Goal: Task Accomplishment & Management: Complete application form

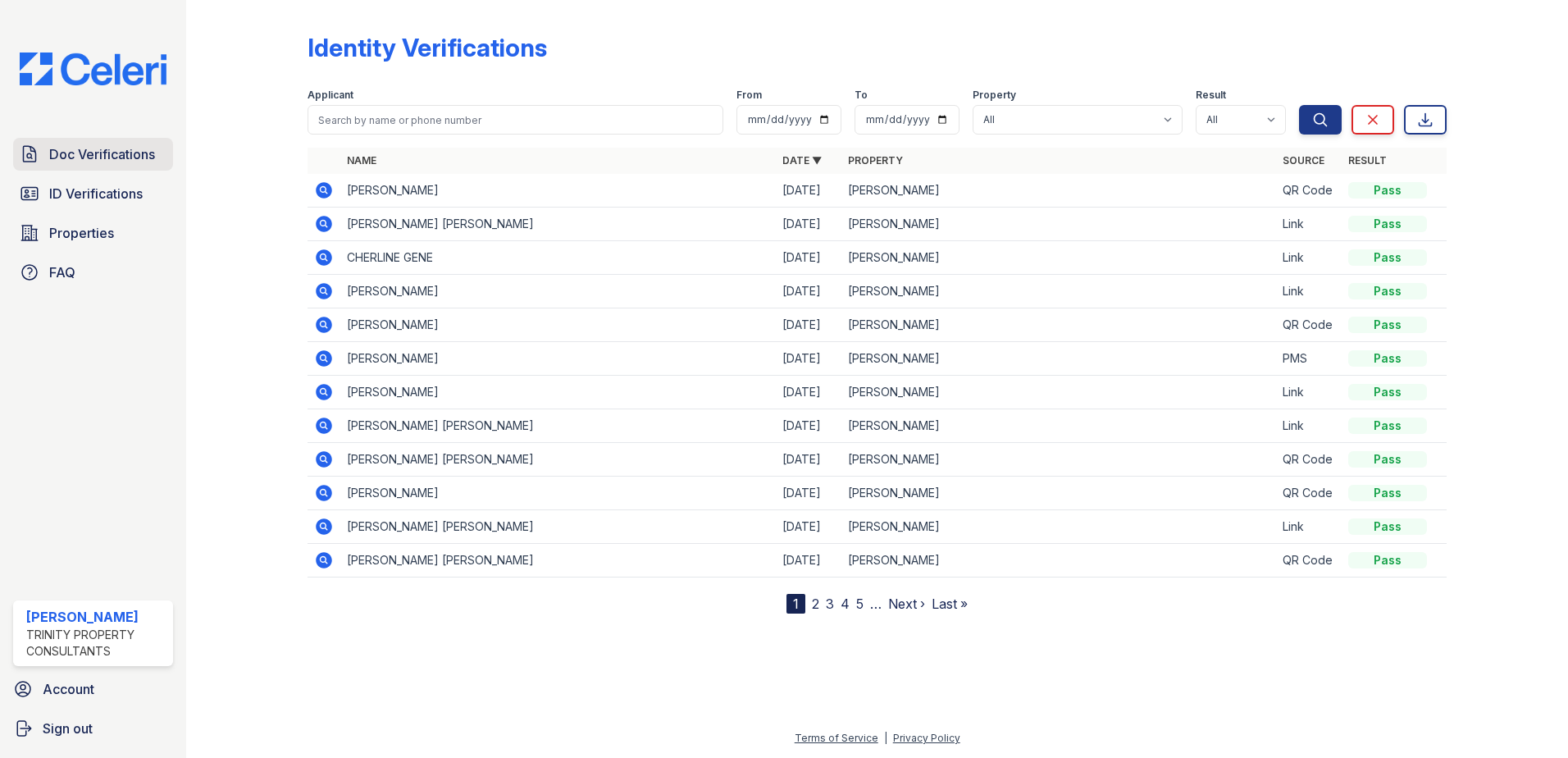
click at [74, 158] on span "Doc Verifications" at bounding box center [103, 154] width 106 height 20
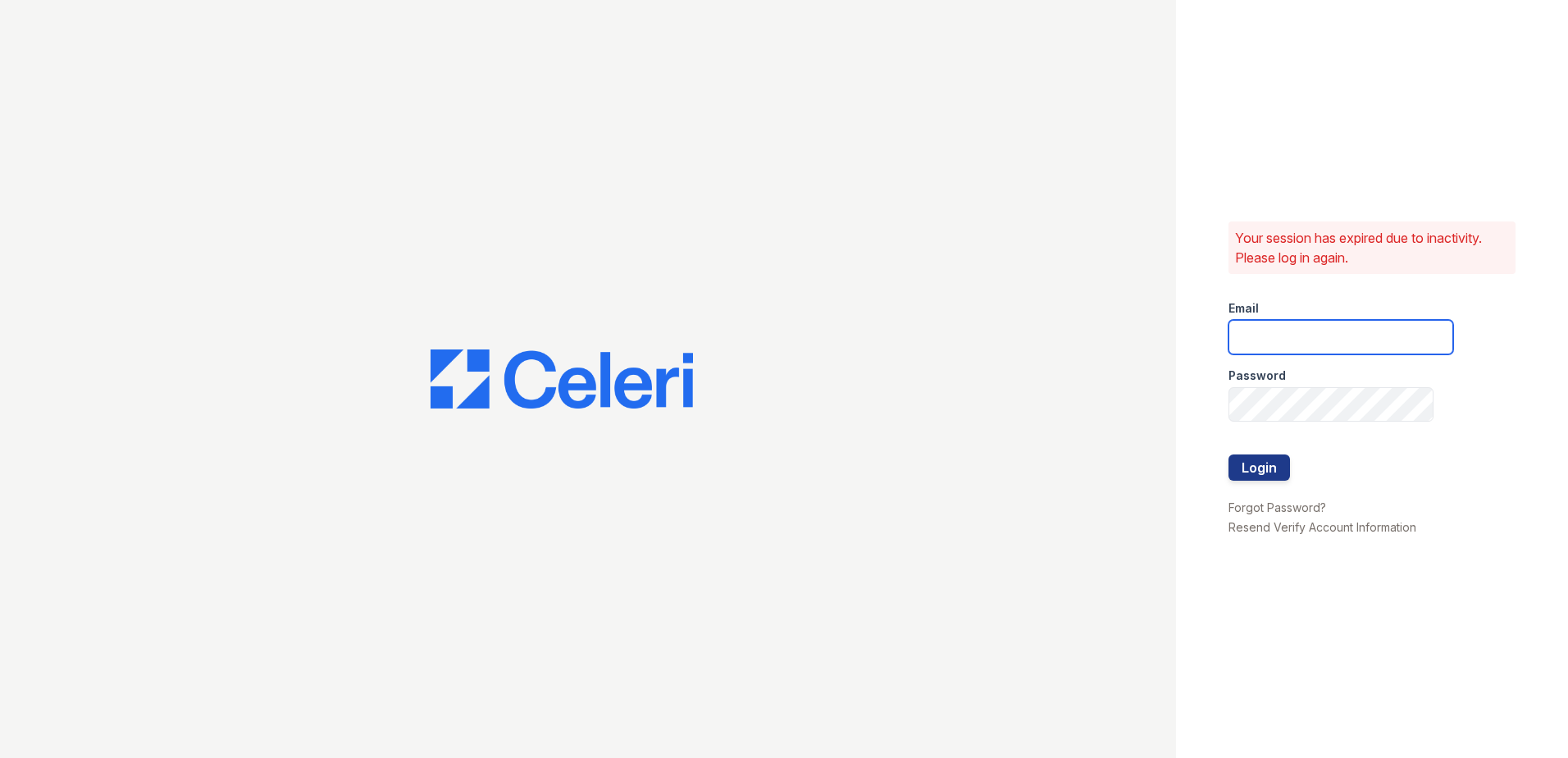
type input "[EMAIL_ADDRESS][DOMAIN_NAME]"
click at [1233, 454] on div at bounding box center [1341, 438] width 225 height 32
click at [1238, 465] on button "Login" at bounding box center [1259, 467] width 61 height 26
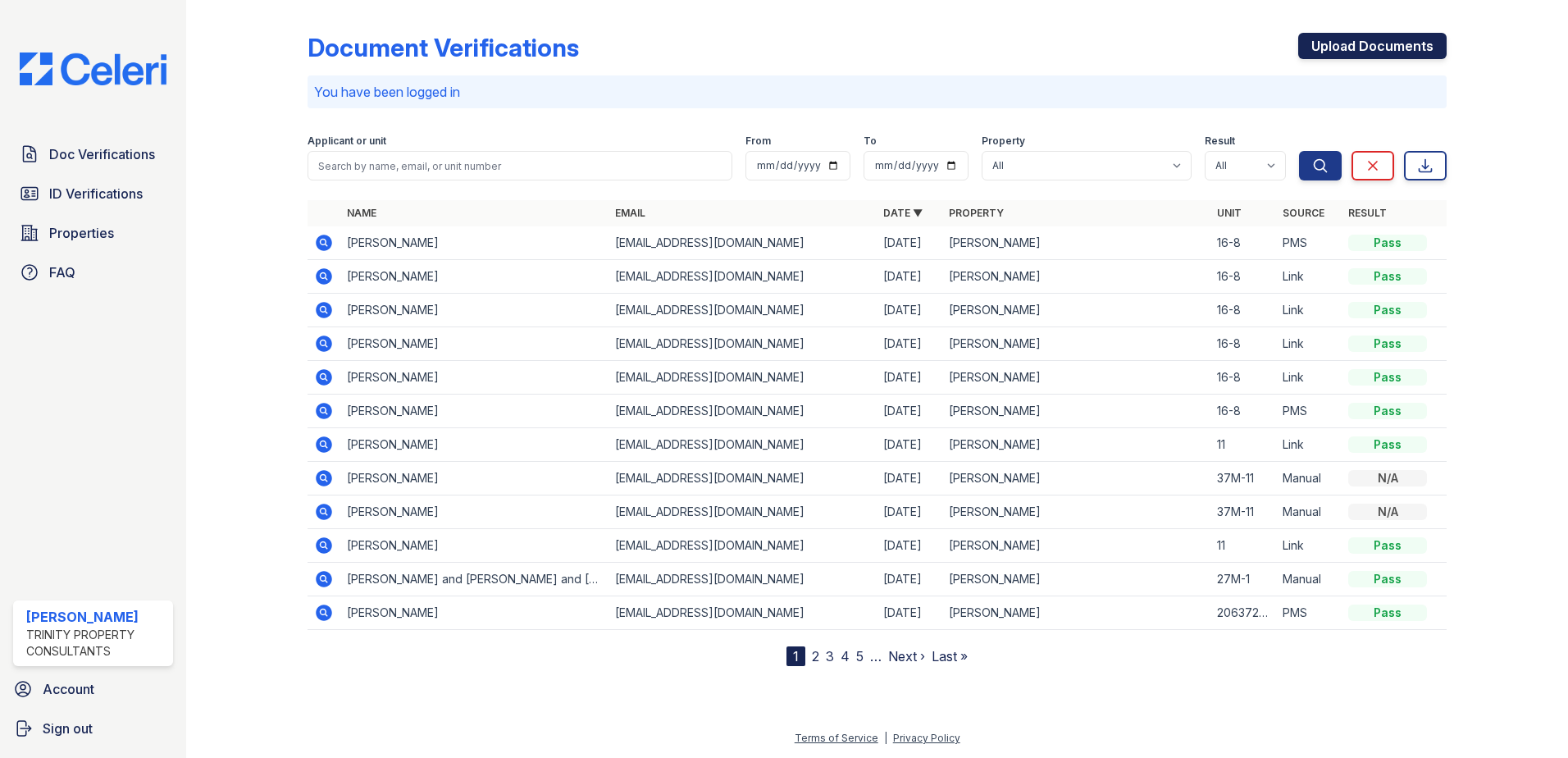
click at [1335, 41] on link "Upload Documents" at bounding box center [1373, 45] width 149 height 26
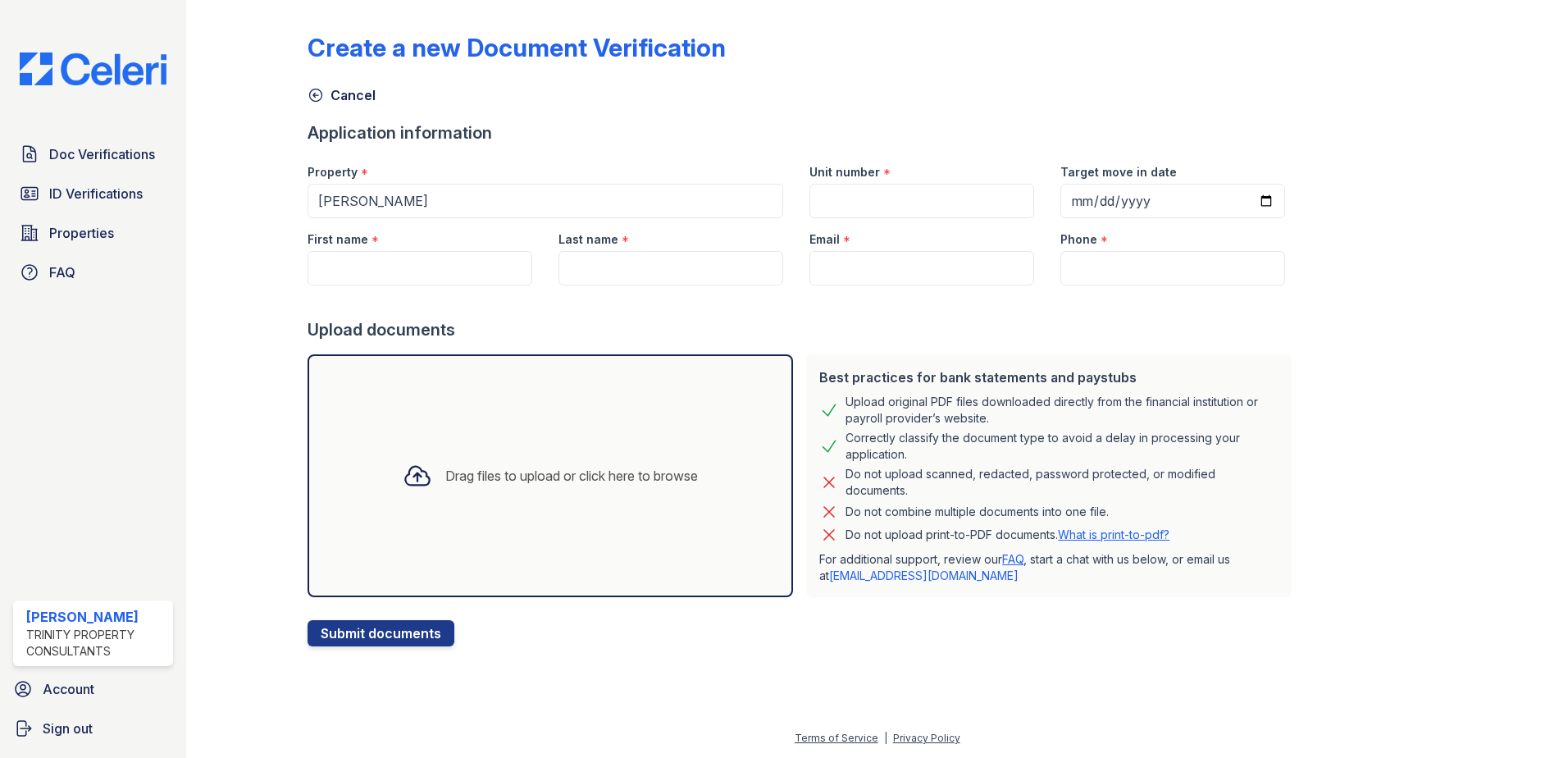
click at [446, 250] on div "First name *" at bounding box center [420, 234] width 225 height 32
click at [446, 263] on input "First name" at bounding box center [420, 268] width 225 height 34
type input "Elsy"
type input "Lopez"
type input "elsylop@yahoo.com"
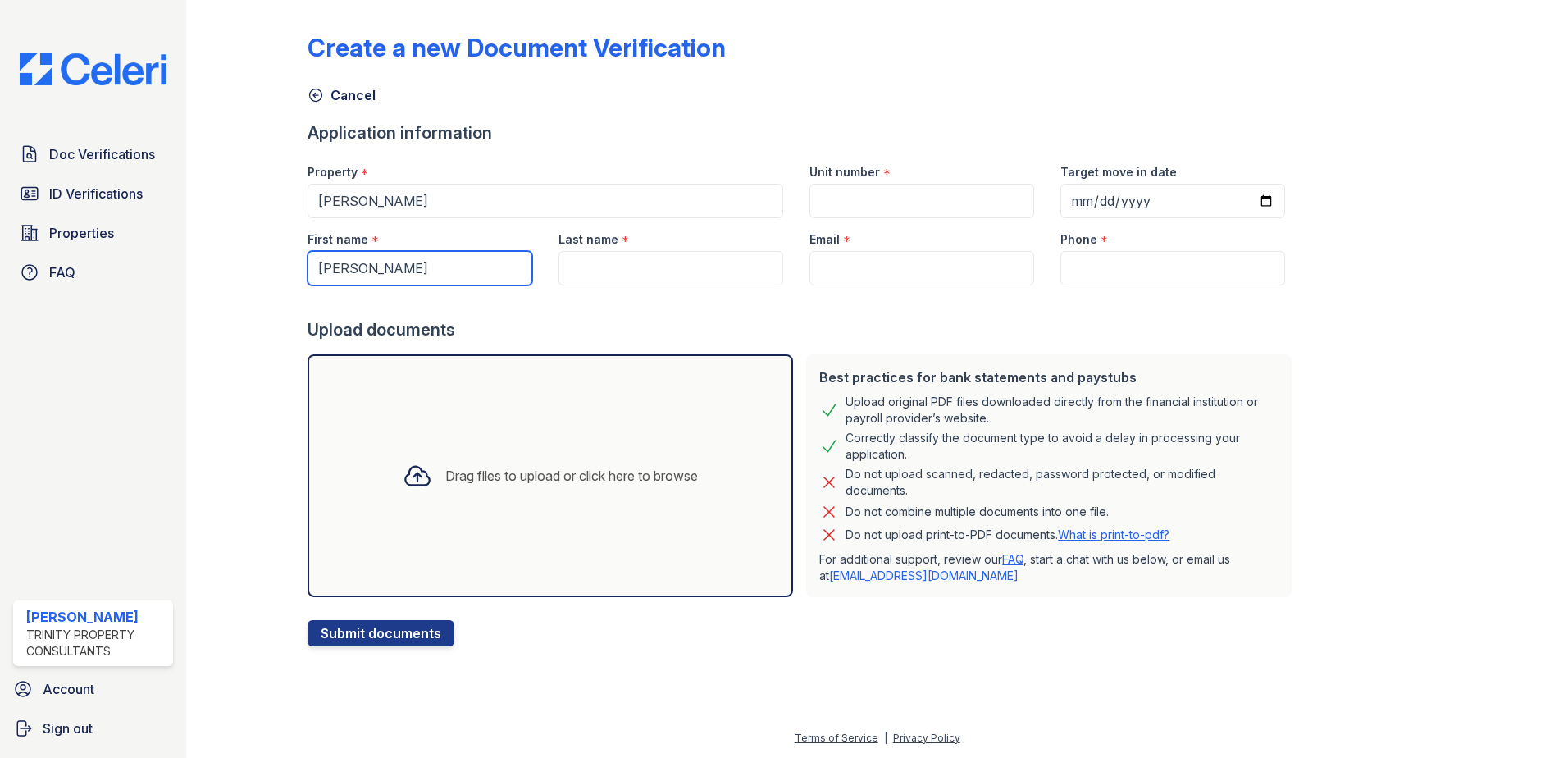
type input "7812490912"
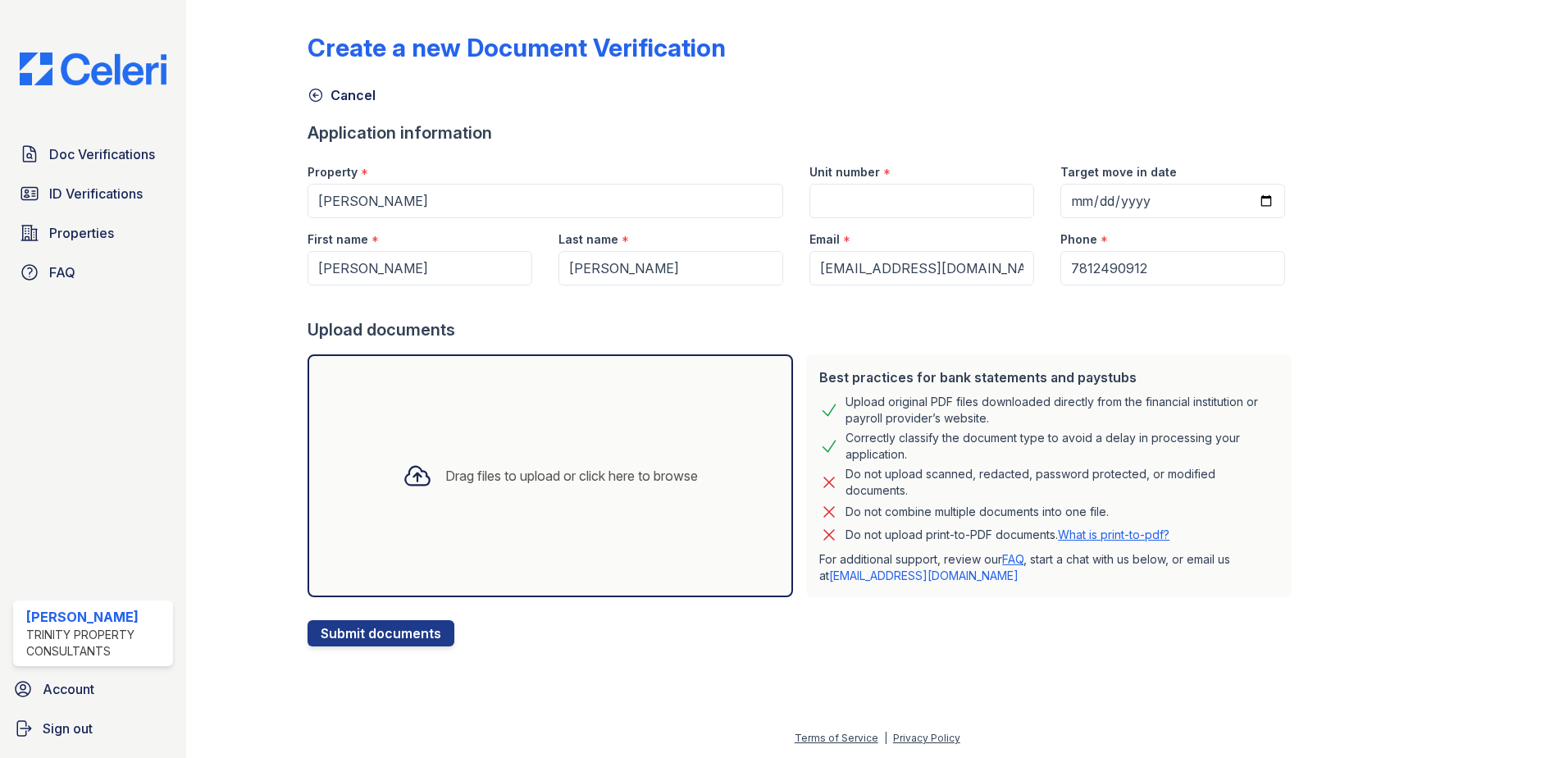
click at [600, 517] on div "Drag files to upload or click here to browse" at bounding box center [550, 476] width 485 height 243
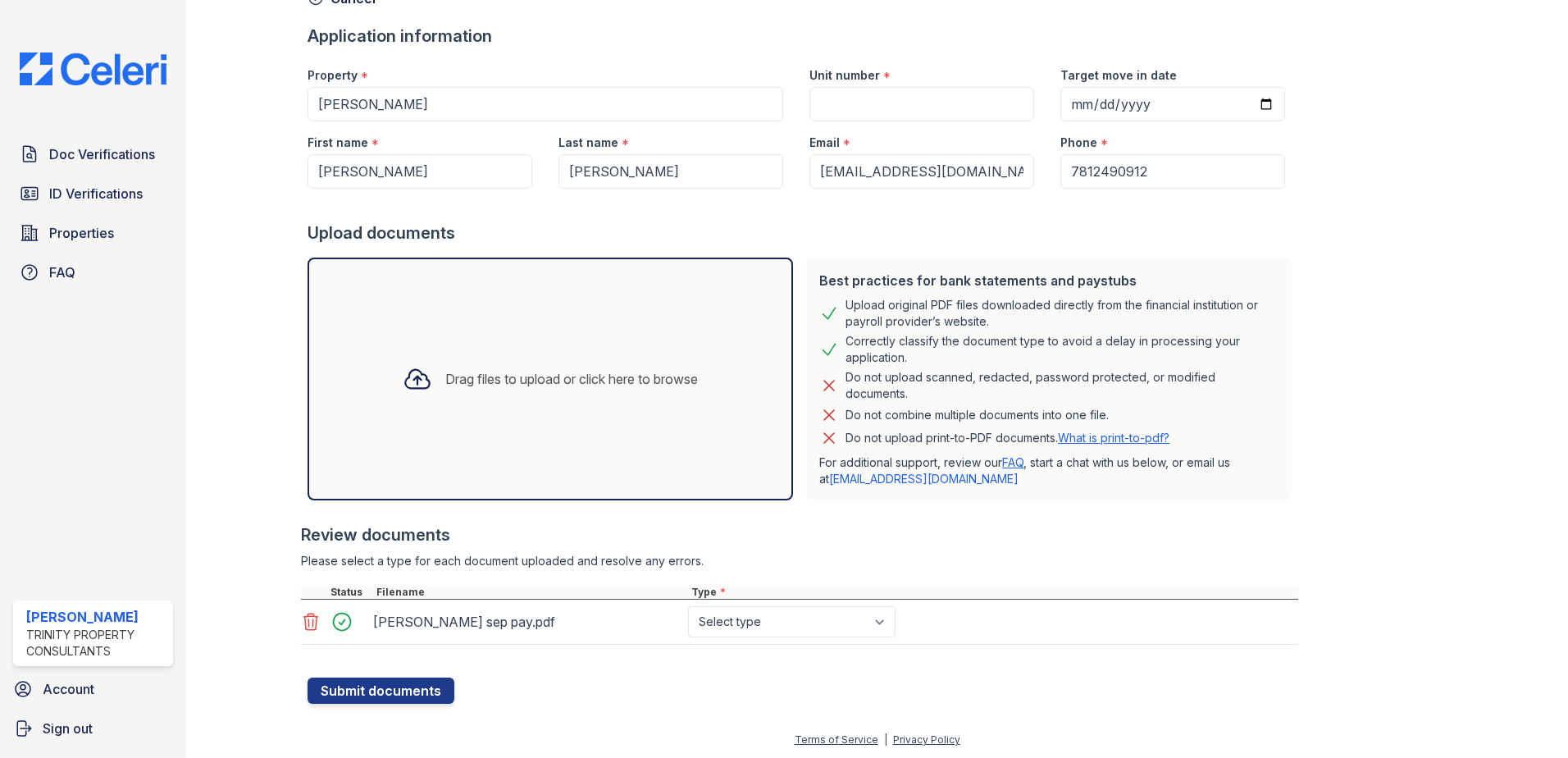
scroll to position [98, 0]
click at [729, 625] on select "Select type Paystub Bank Statement Offer Letter Tax Documents Benefit Award Let…" at bounding box center [792, 620] width 208 height 32
select select "paystub"
click at [689, 605] on select "Select type Paystub Bank Statement Offer Letter Tax Documents Benefit Award Let…" at bounding box center [792, 620] width 208 height 32
click at [419, 692] on button "Submit documents" at bounding box center [381, 689] width 147 height 26
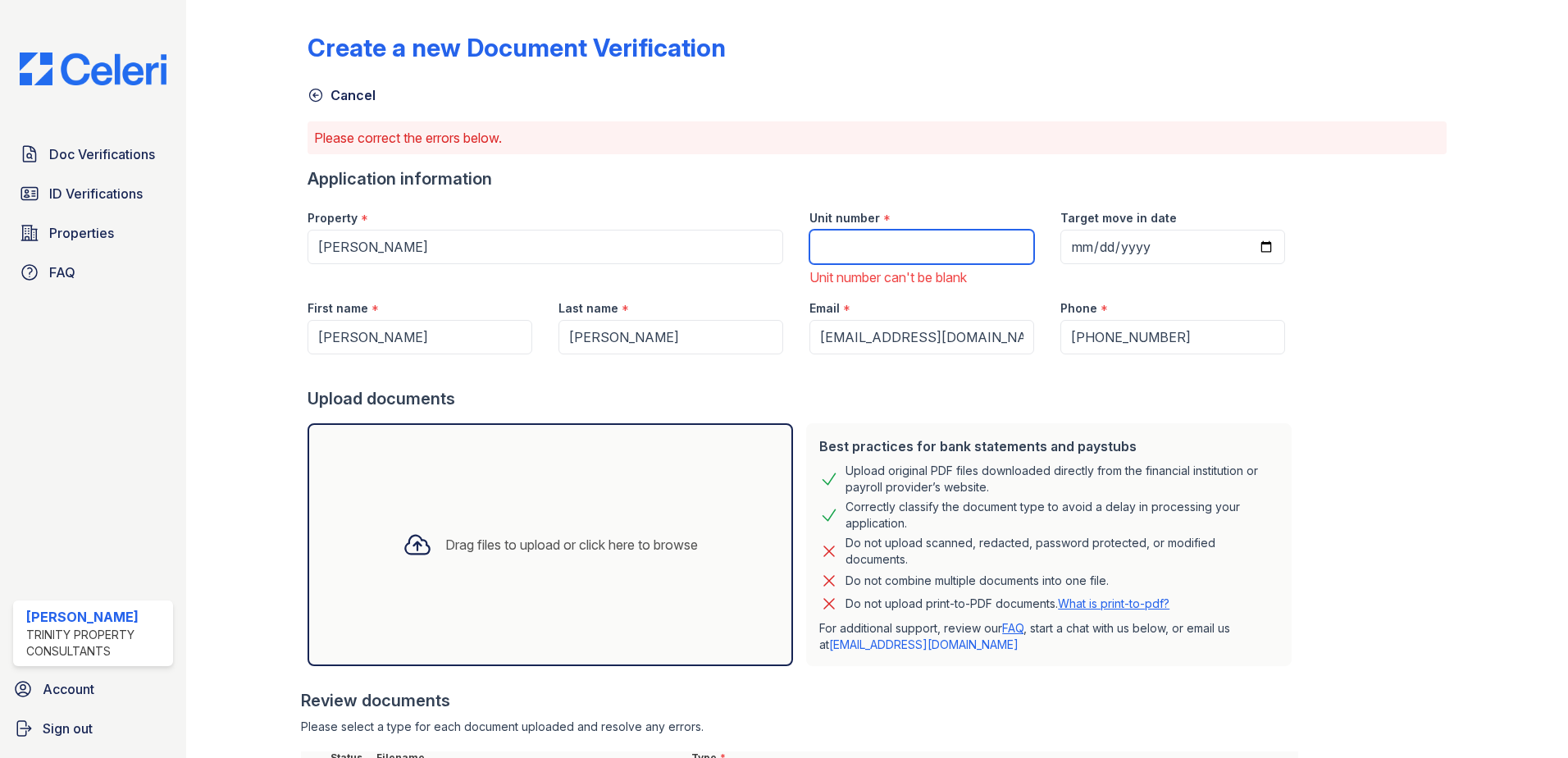
click at [938, 257] on input "Unit number" at bounding box center [922, 247] width 225 height 34
click at [870, 248] on input "Unit number" at bounding box center [922, 247] width 225 height 34
type input "37M-20"
click at [879, 401] on div "Upload documents" at bounding box center [803, 399] width 991 height 23
click at [1095, 271] on div "Target move in date" at bounding box center [1173, 242] width 251 height 90
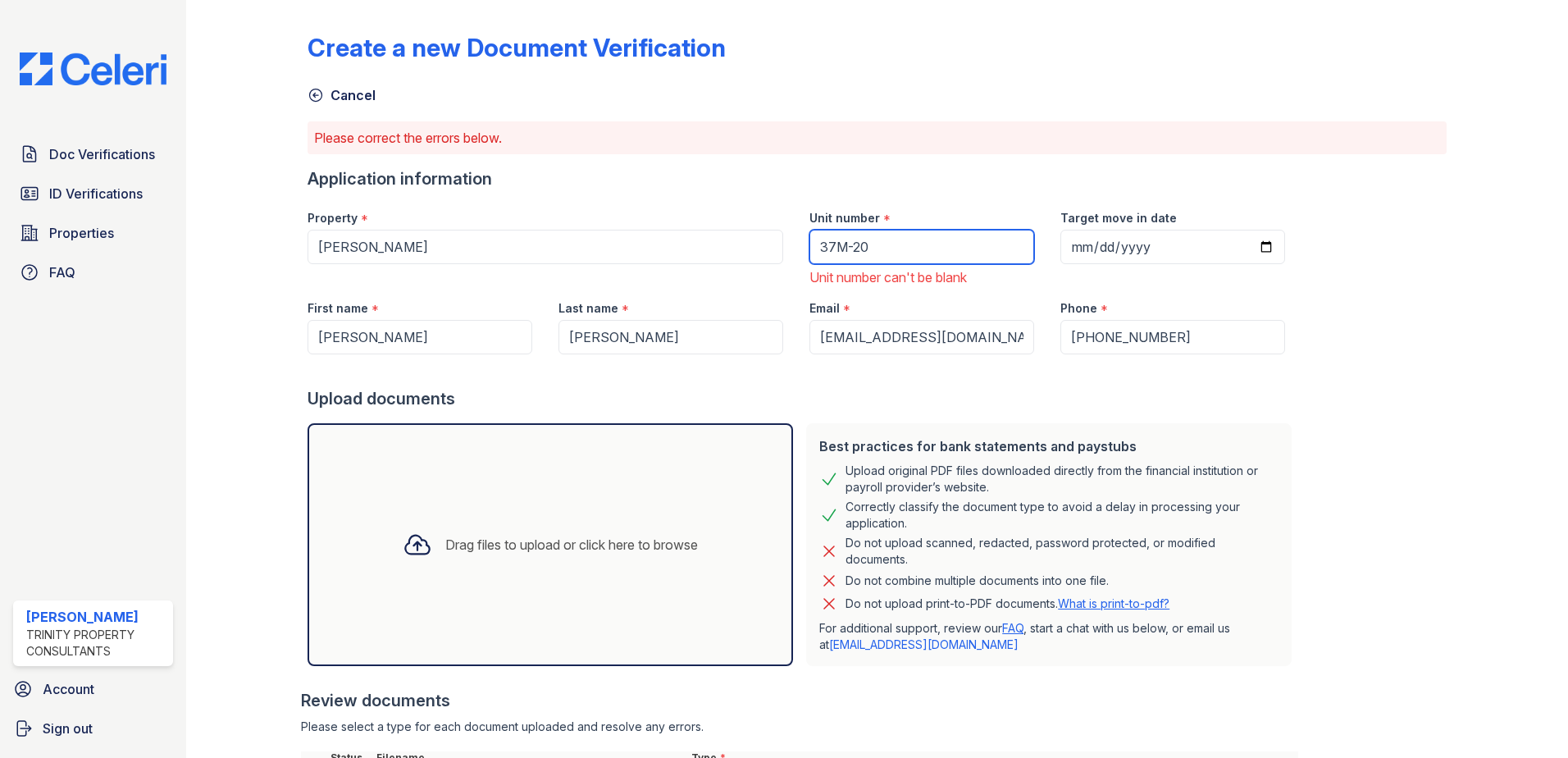
click at [913, 250] on input "37M-20" at bounding box center [922, 247] width 225 height 34
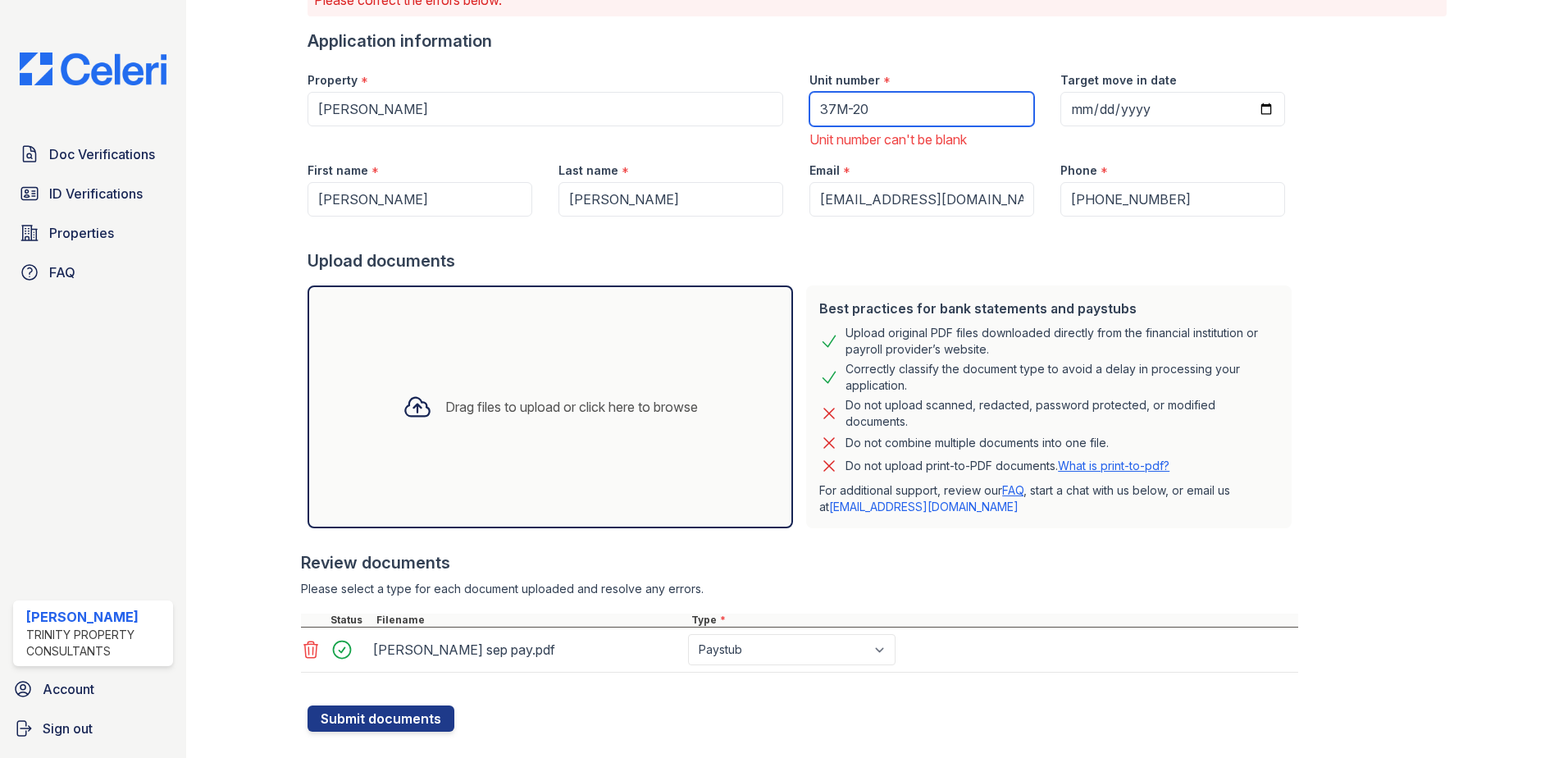
scroll to position [167, 0]
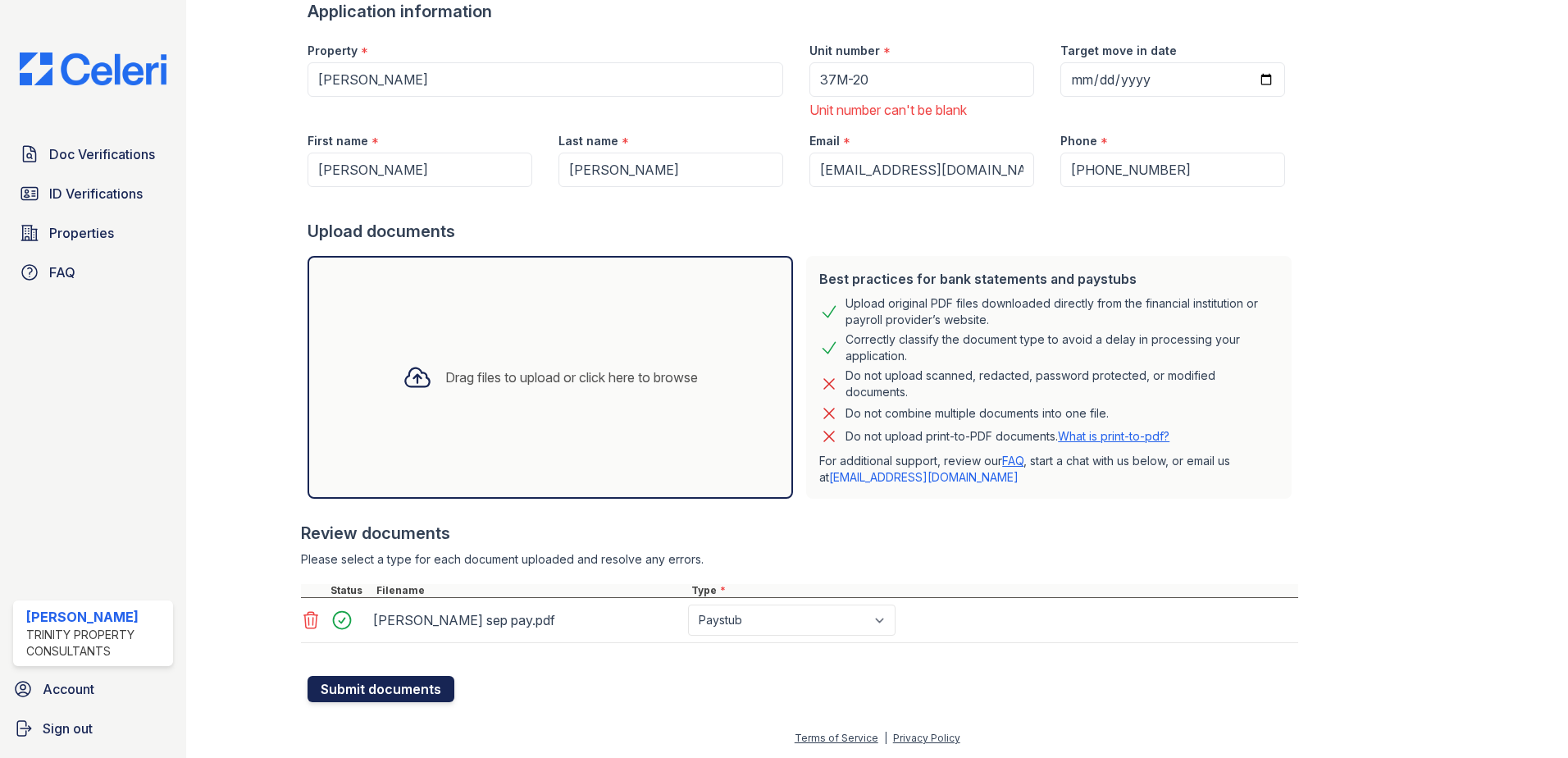
click at [400, 684] on button "Submit documents" at bounding box center [381, 689] width 147 height 26
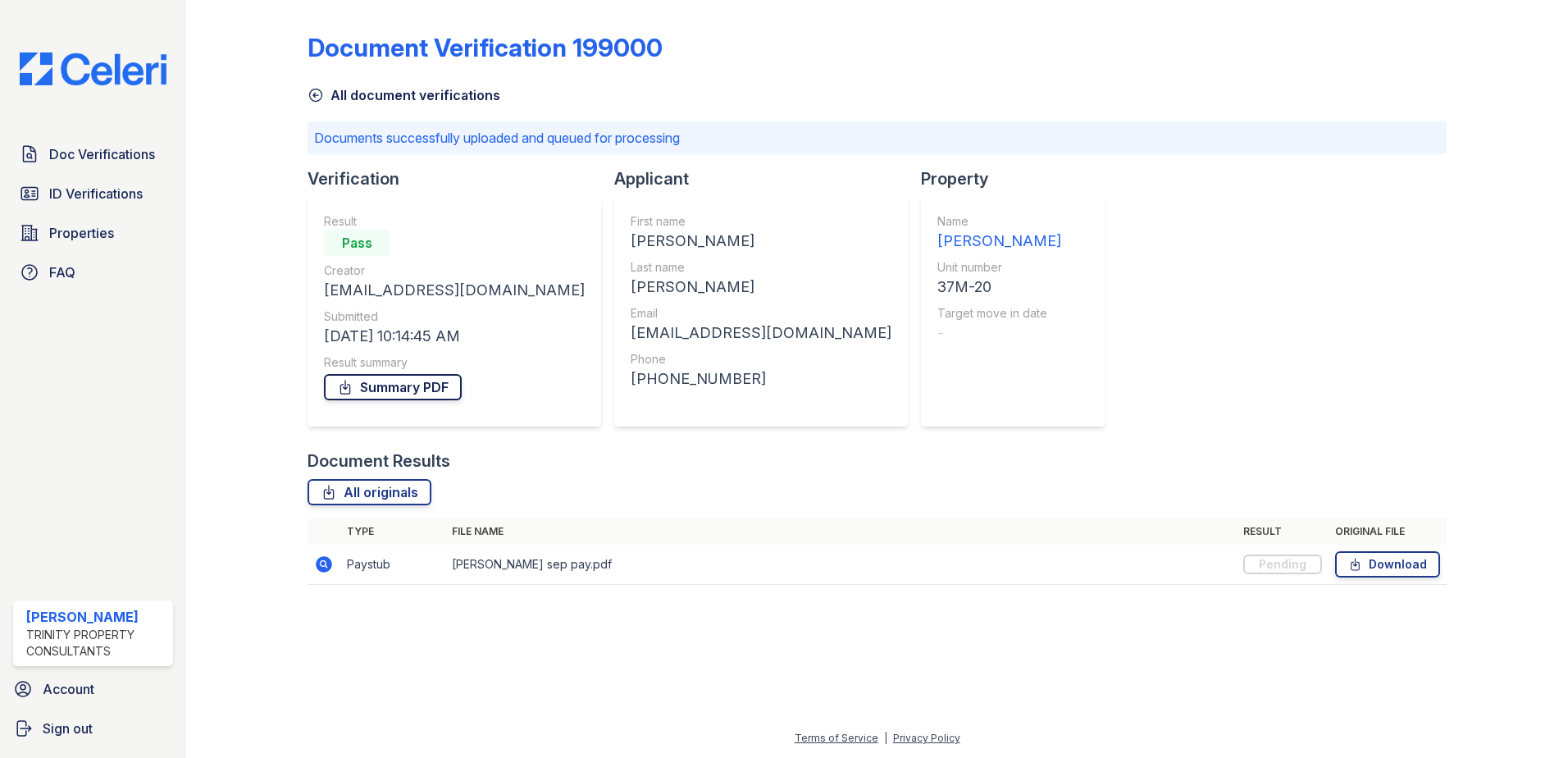
click at [392, 382] on link "Summary PDF" at bounding box center [392, 387] width 138 height 26
click at [123, 165] on link "Doc Verifications" at bounding box center [94, 154] width 160 height 32
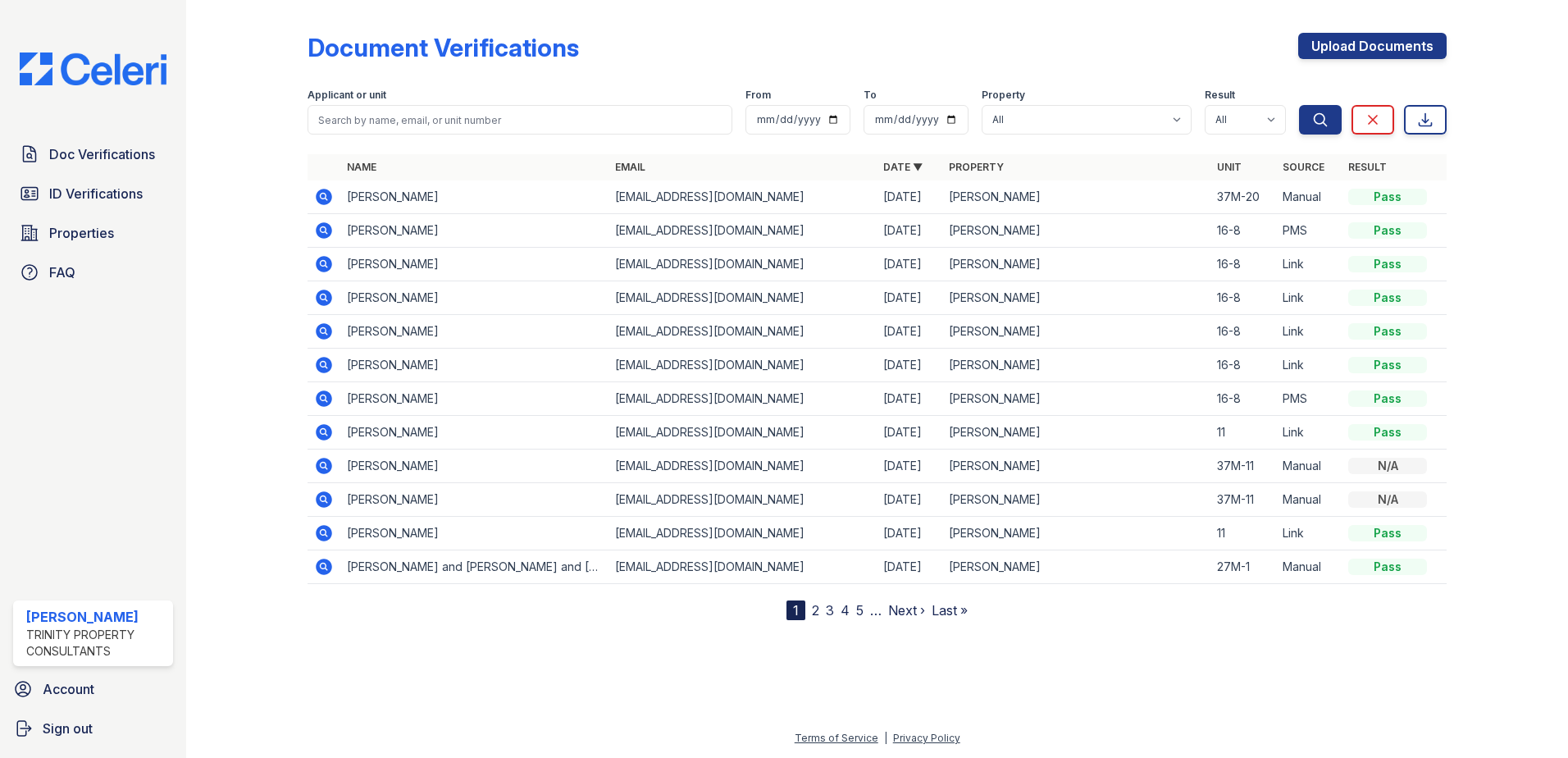
click at [321, 259] on icon at bounding box center [324, 264] width 16 height 16
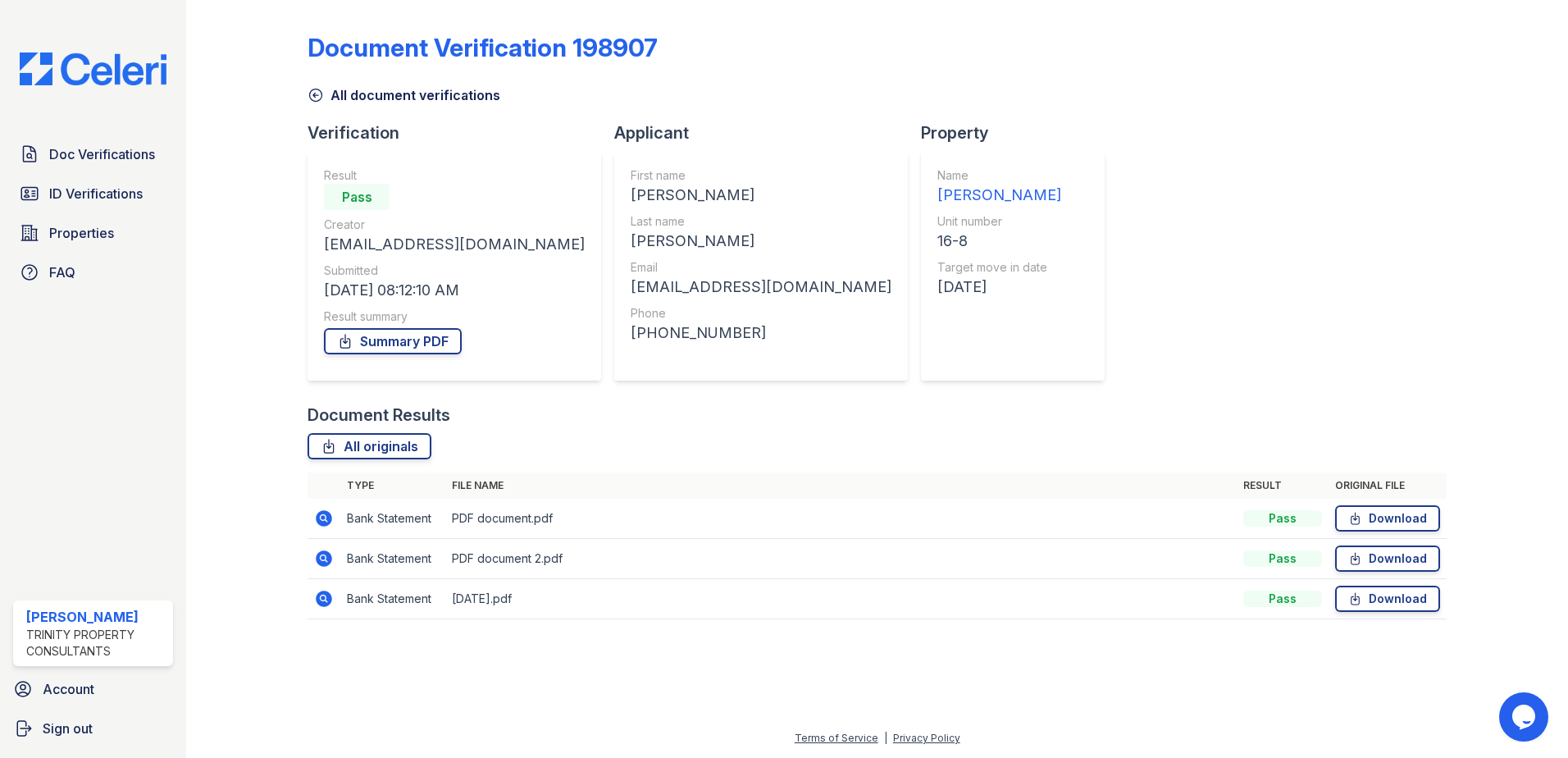
click at [310, 95] on icon at bounding box center [316, 95] width 16 height 16
